Goal: Find specific page/section: Find specific page/section

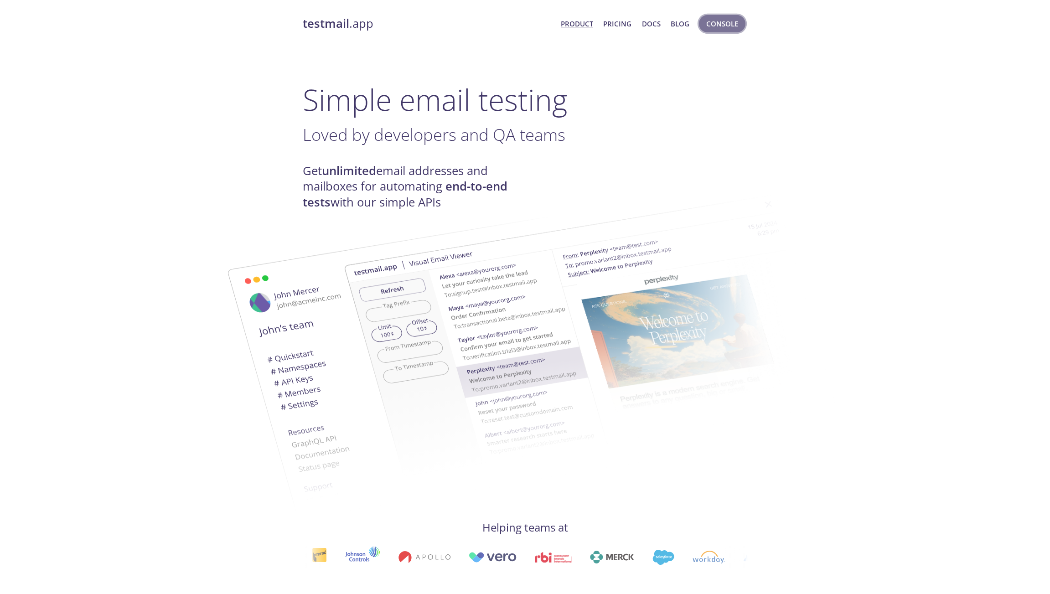
click at [723, 27] on span "Console" at bounding box center [723, 24] width 32 height 12
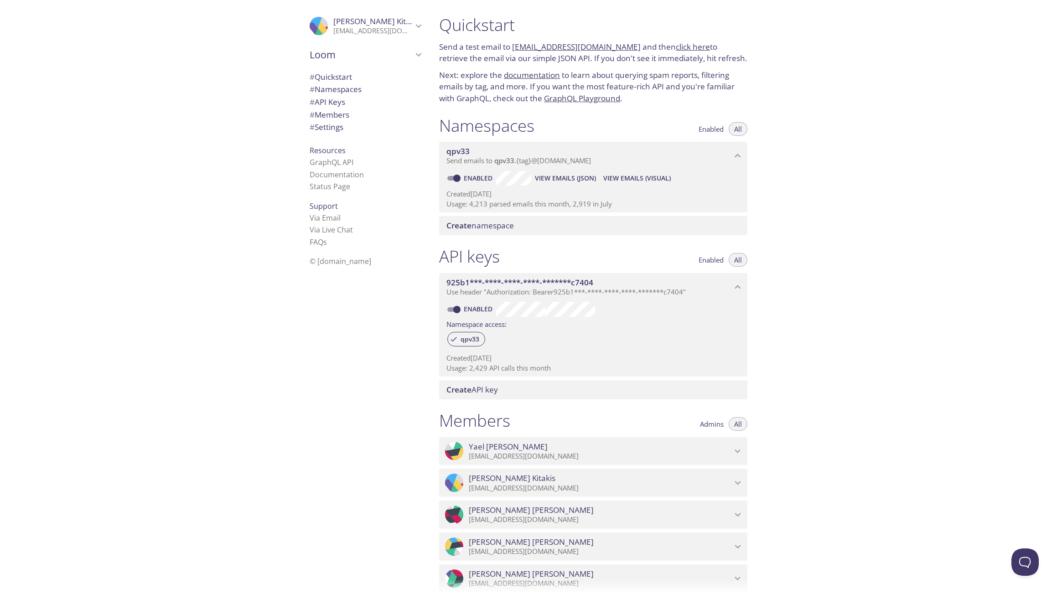
click at [508, 161] on span "qpv33" at bounding box center [504, 160] width 20 height 9
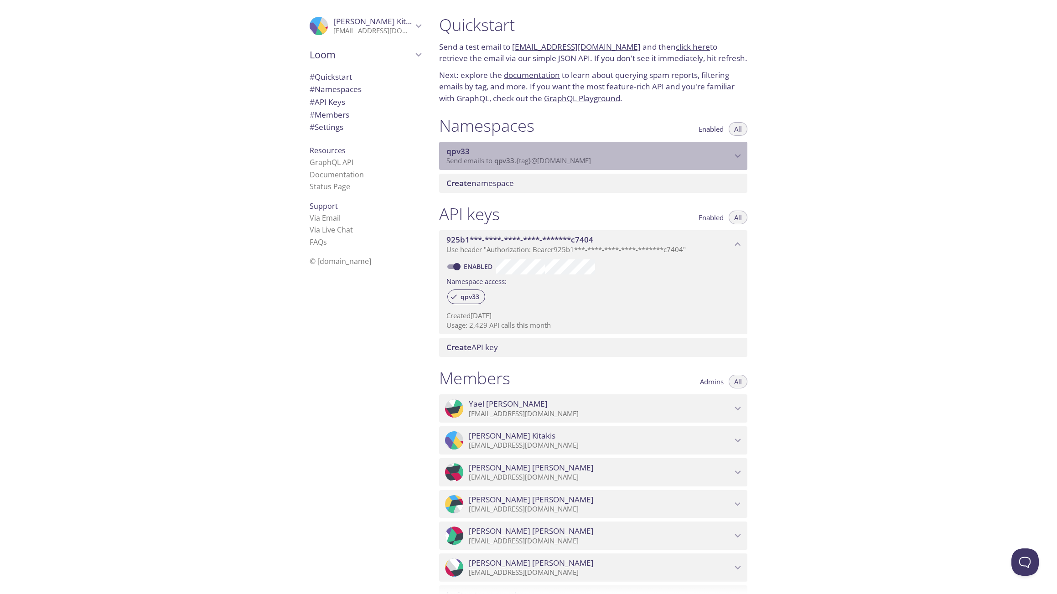
click at [508, 161] on span "qpv33" at bounding box center [504, 160] width 20 height 9
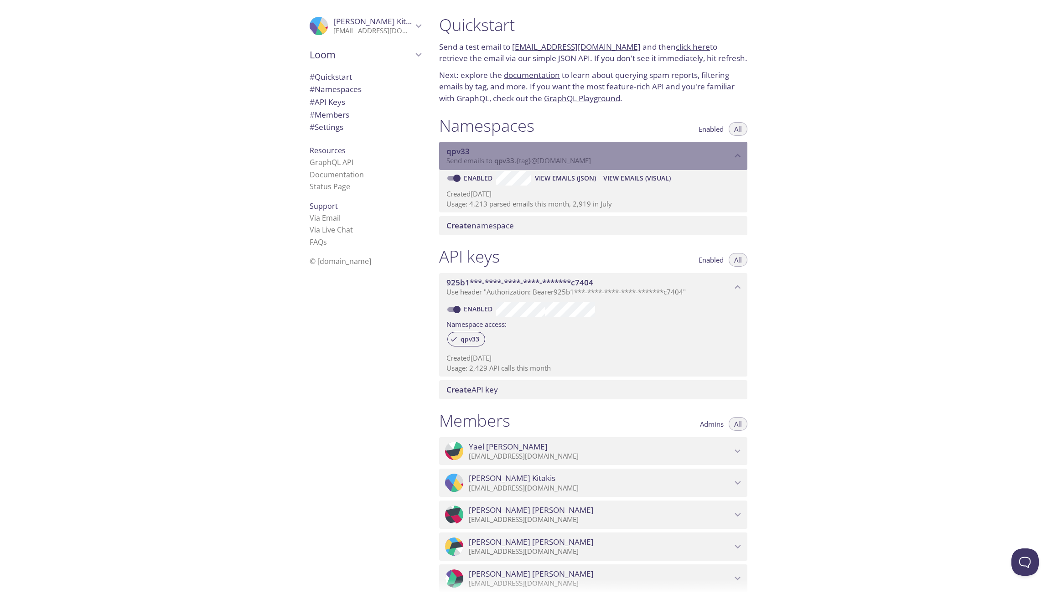
drag, startPoint x: 572, startPoint y: 166, endPoint x: 552, endPoint y: 163, distance: 19.9
click at [520, 164] on span "Send emails to qpv33 . {tag} @[DOMAIN_NAME]" at bounding box center [519, 160] width 145 height 9
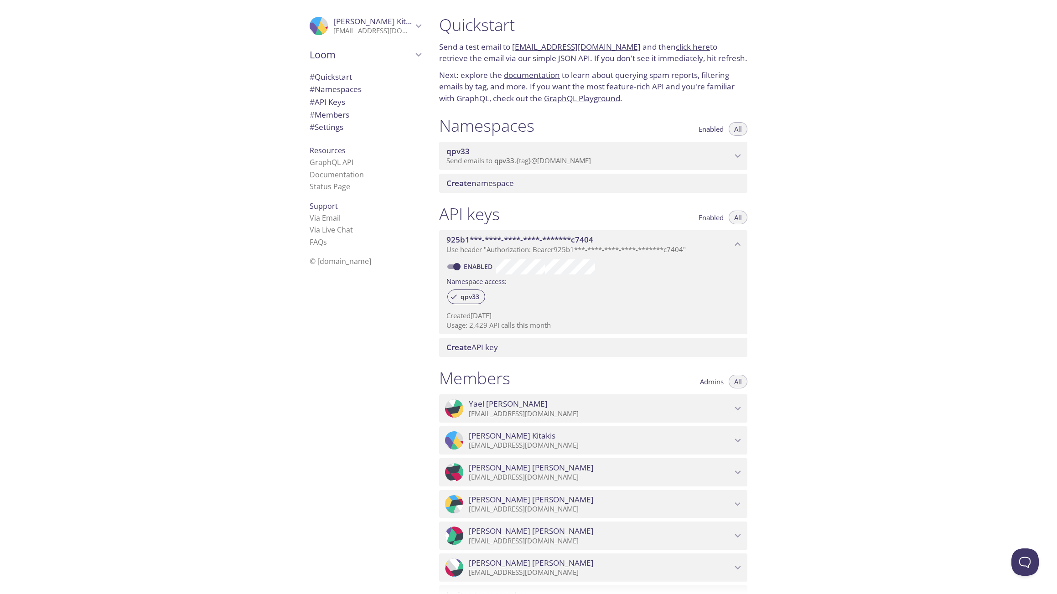
drag, startPoint x: 626, startPoint y: 47, endPoint x: 514, endPoint y: 47, distance: 111.3
click at [514, 47] on p "Send a test email to [EMAIL_ADDRESS][DOMAIN_NAME] and then click here to retrie…" at bounding box center [593, 52] width 308 height 23
copy link "[EMAIL_ADDRESS][DOMAIN_NAME]"
